Goal: Browse casually

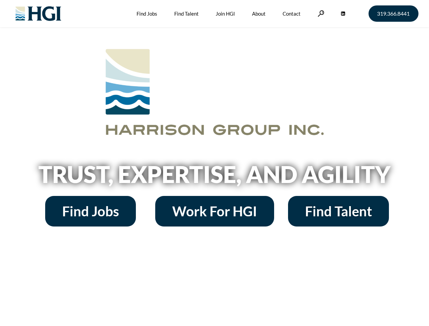
click at [214, 163] on h2 "Trust, Expertise, and Agility" at bounding box center [214, 174] width 387 height 23
click at [320, 13] on link at bounding box center [320, 13] width 7 height 6
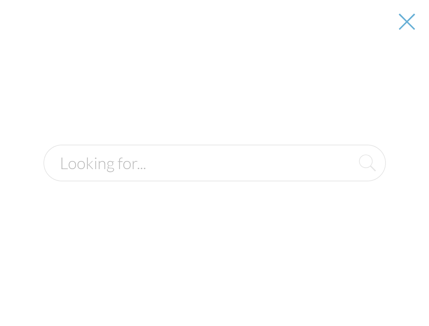
click at [214, 177] on h2 "Trust, Expertise, and Agility" at bounding box center [214, 174] width 387 height 23
